Goal: Task Accomplishment & Management: Manage account settings

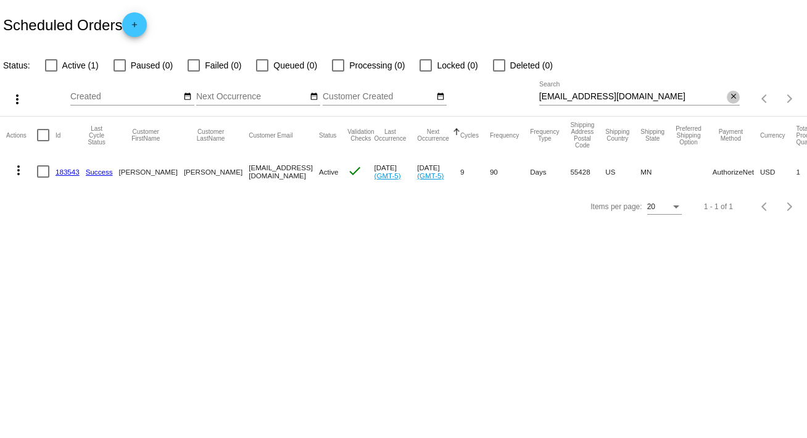
click at [737, 93] on mat-icon "close" at bounding box center [733, 97] width 9 height 10
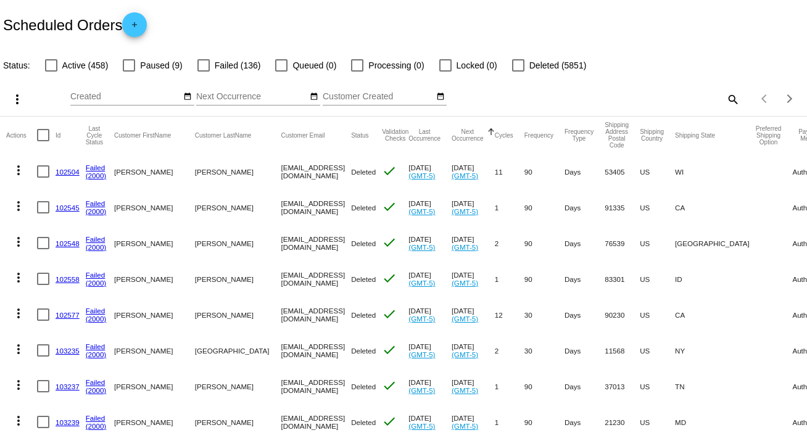
click at [725, 96] on mat-icon "search" at bounding box center [732, 98] width 15 height 19
click at [720, 96] on input "Search" at bounding box center [639, 97] width 201 height 10
paste input "[EMAIL_ADDRESS][DOMAIN_NAME]"
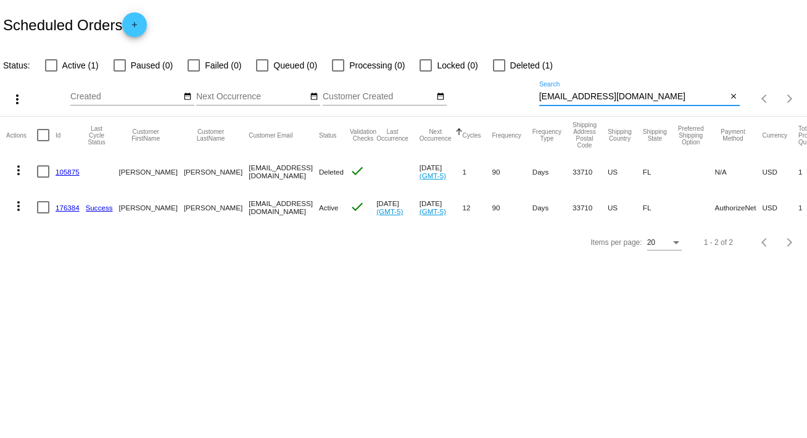
type input "[EMAIL_ADDRESS][DOMAIN_NAME]"
click at [10, 202] on button "more_vert" at bounding box center [18, 205] width 25 height 25
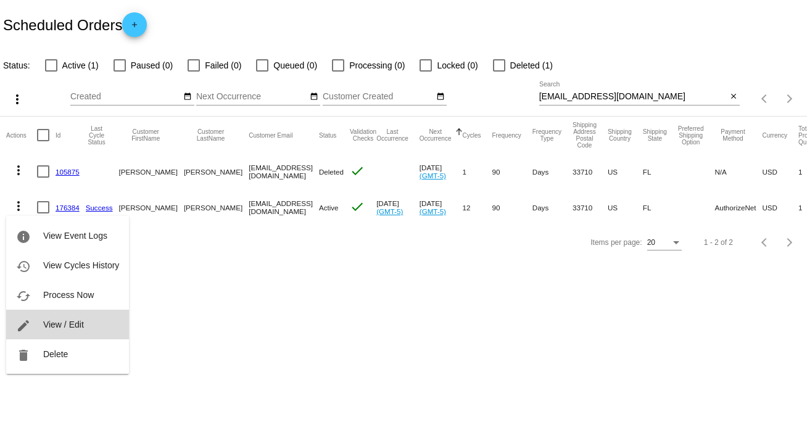
click at [69, 325] on span "View / Edit" at bounding box center [63, 325] width 41 height 10
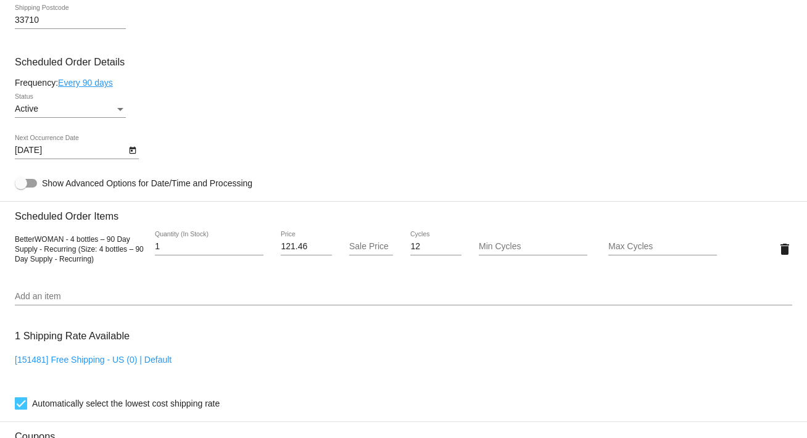
scroll to position [666, 0]
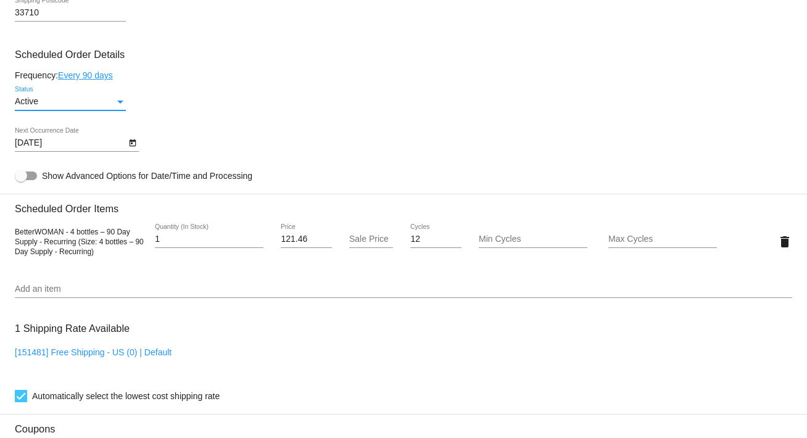
click at [122, 107] on div "Status" at bounding box center [120, 102] width 11 height 10
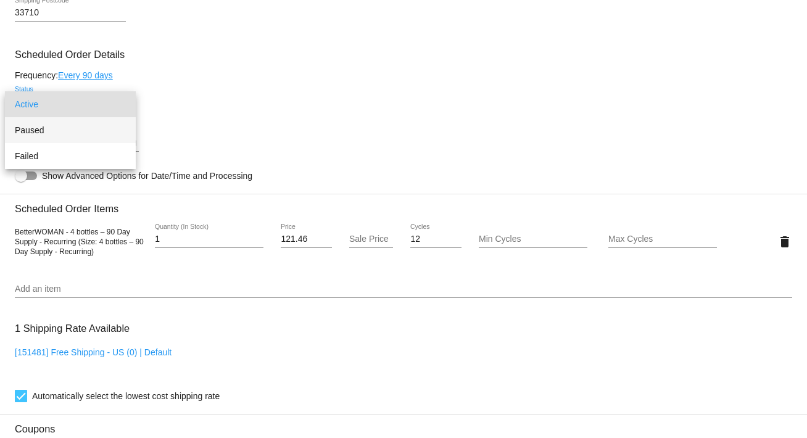
click at [112, 127] on span "Paused" at bounding box center [70, 130] width 111 height 26
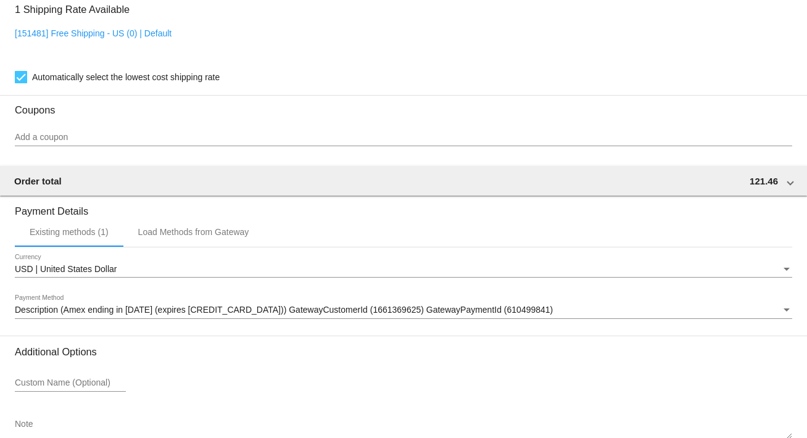
scroll to position [1061, 0]
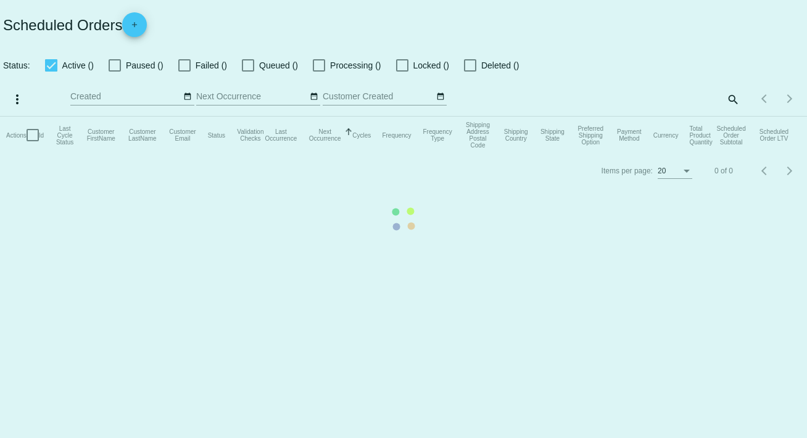
checkbox input "false"
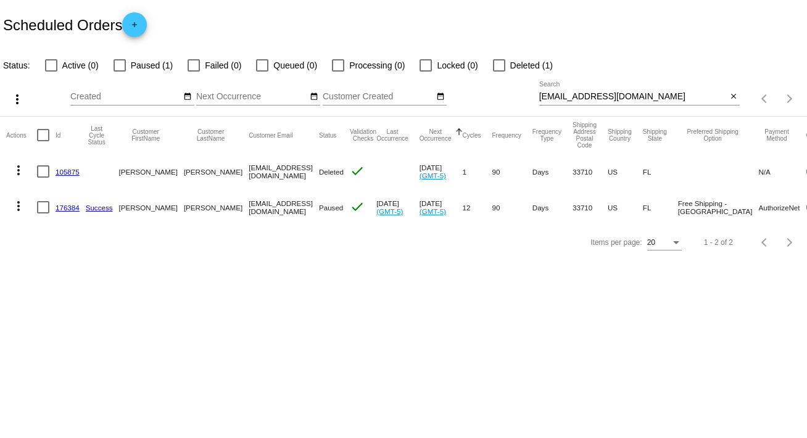
click at [22, 202] on mat-icon "more_vert" at bounding box center [18, 206] width 15 height 15
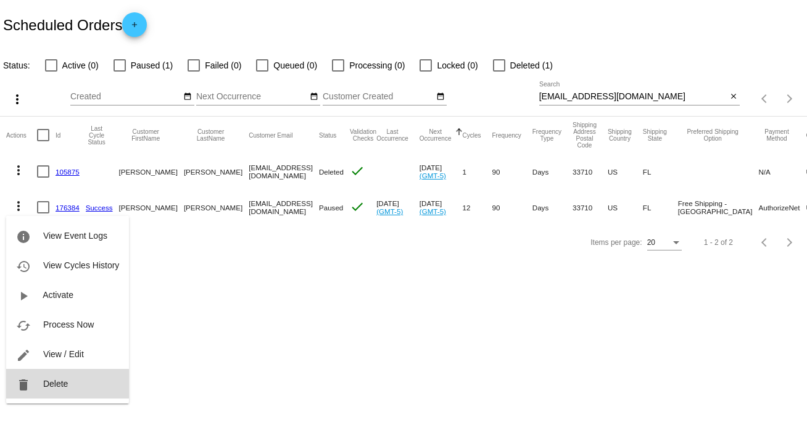
click at [66, 377] on button "delete Delete" at bounding box center [67, 384] width 123 height 30
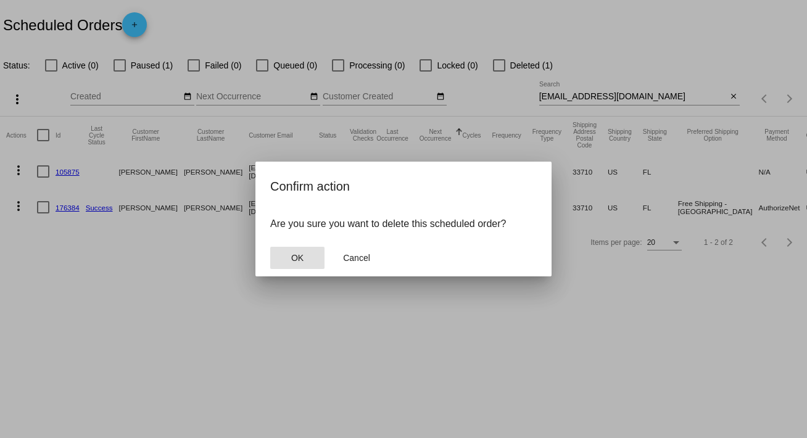
click at [312, 251] on button "OK" at bounding box center [297, 258] width 54 height 22
